Goal: Transaction & Acquisition: Purchase product/service

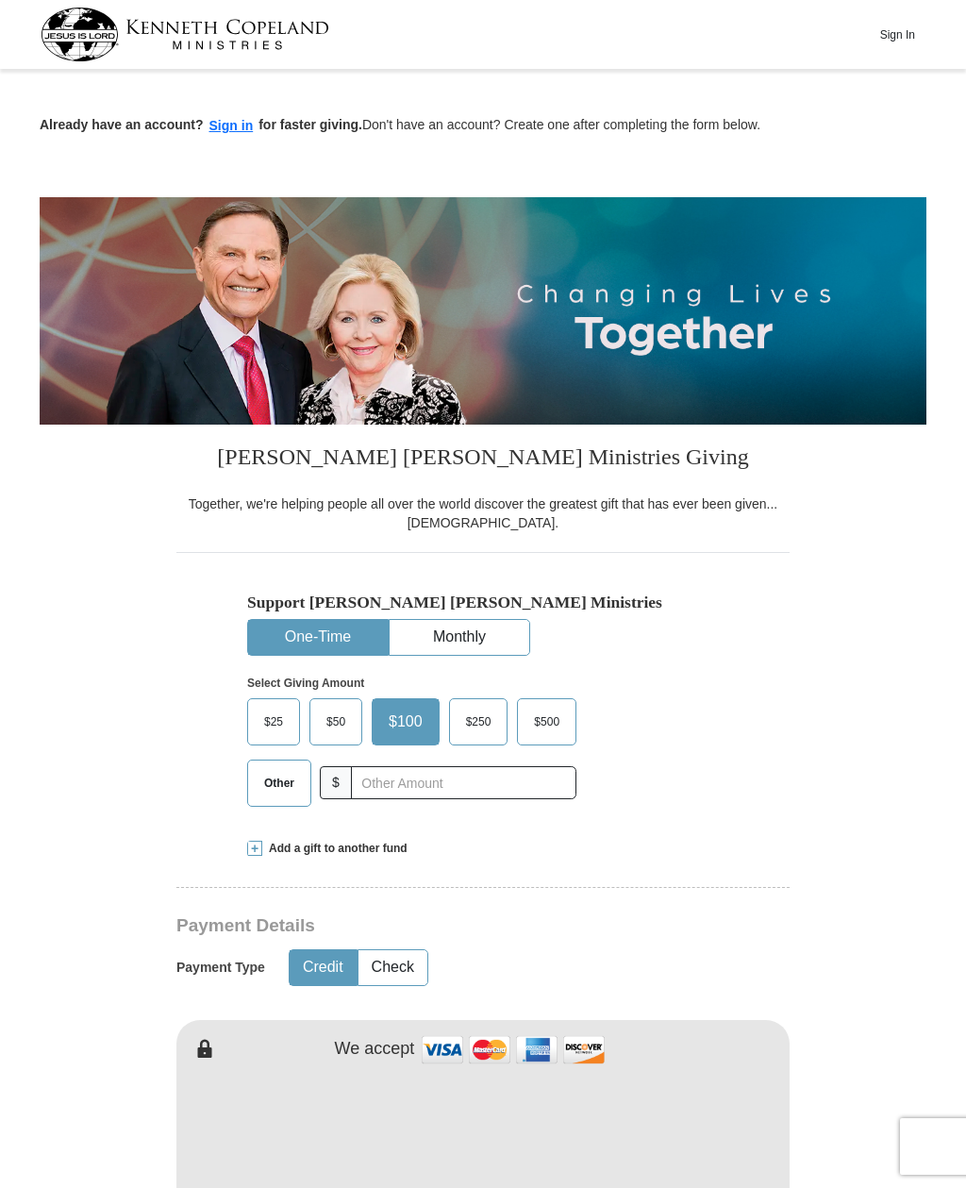
click at [231, 109] on div "Already have an account? Sign in for faster giving. Don't have an account? Crea…" at bounding box center [483, 106] width 887 height 61
click at [226, 131] on button "Sign in" at bounding box center [232, 126] width 56 height 22
click at [905, 29] on button "Sign In" at bounding box center [897, 34] width 57 height 29
